Goal: Navigation & Orientation: Find specific page/section

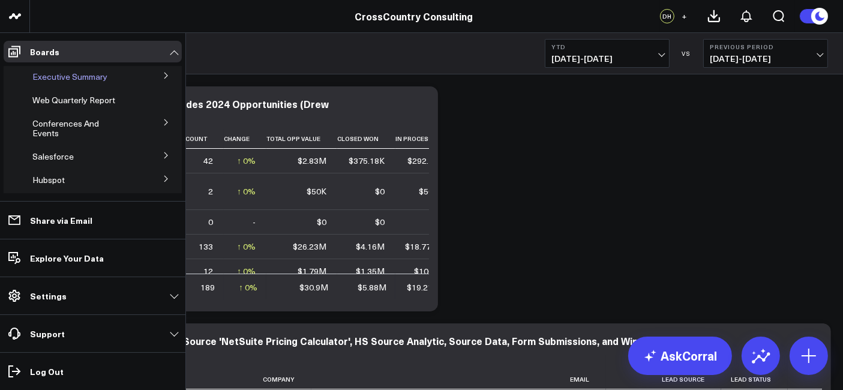
click at [77, 80] on span "Executive Summary" at bounding box center [69, 76] width 75 height 11
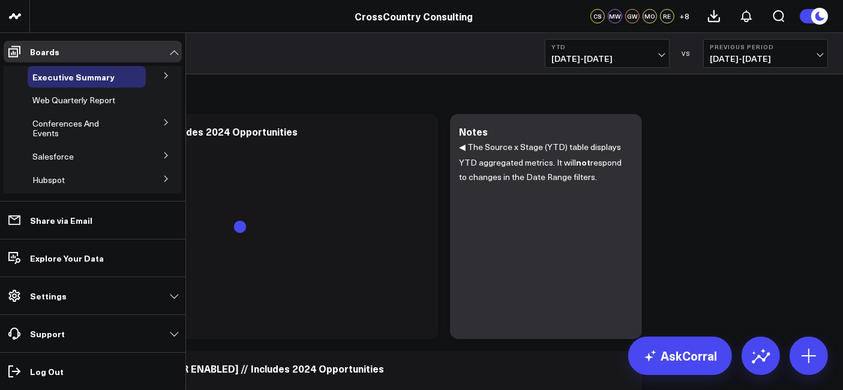
click at [166, 155] on button at bounding box center [166, 155] width 31 height 18
click at [85, 178] on span "Salesforce Marketing Dashboard (2025)" at bounding box center [81, 182] width 82 height 21
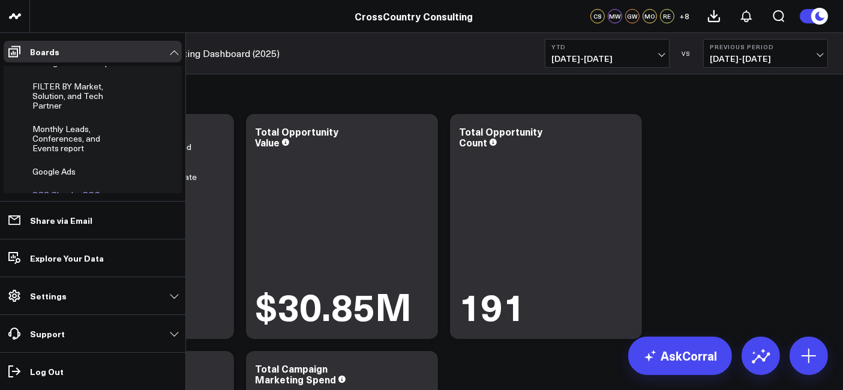
scroll to position [417, 0]
click at [62, 128] on span "Monthly Leads, Conferences, and Events report" at bounding box center [66, 139] width 68 height 31
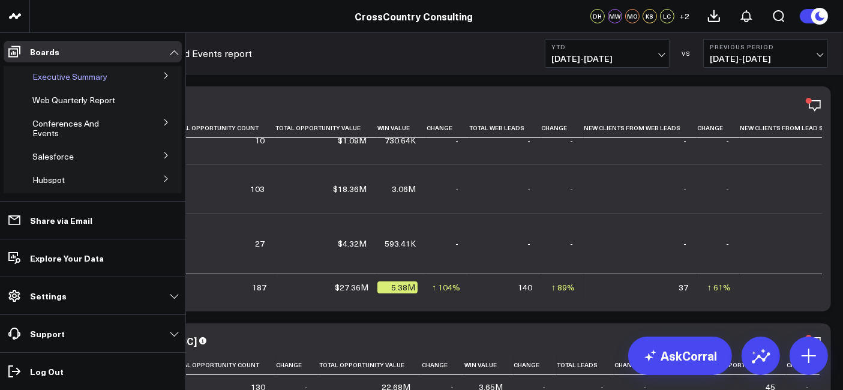
click at [75, 85] on div "Executive Summary" at bounding box center [87, 77] width 118 height 22
click at [80, 79] on span "Executive Summary" at bounding box center [69, 76] width 75 height 11
